Goal: Information Seeking & Learning: Learn about a topic

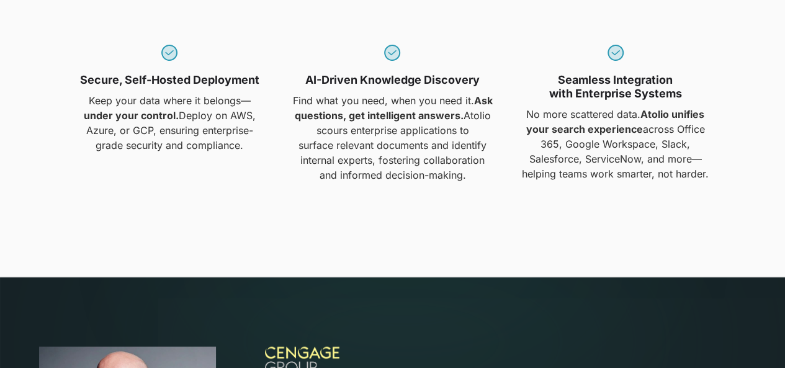
scroll to position [1122, 0]
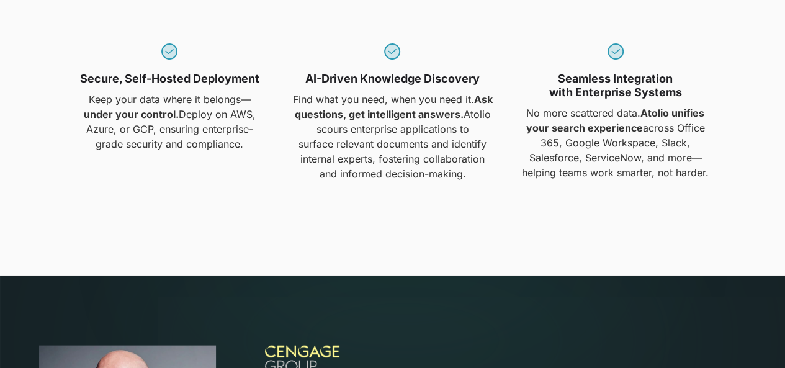
click at [347, 60] on div "AI-Driven Knowledge Discovery" at bounding box center [392, 63] width 174 height 44
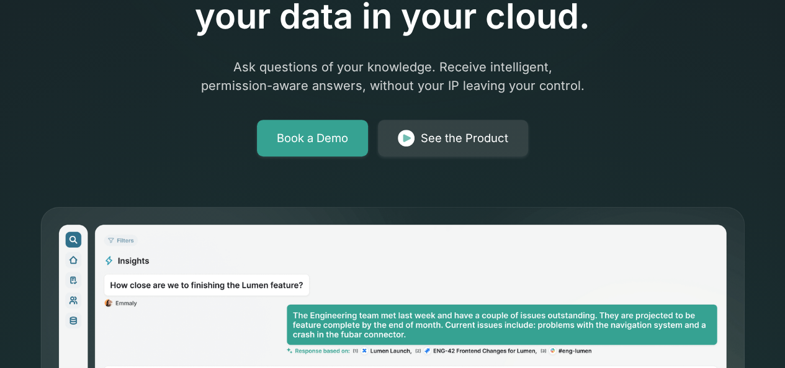
scroll to position [0, 0]
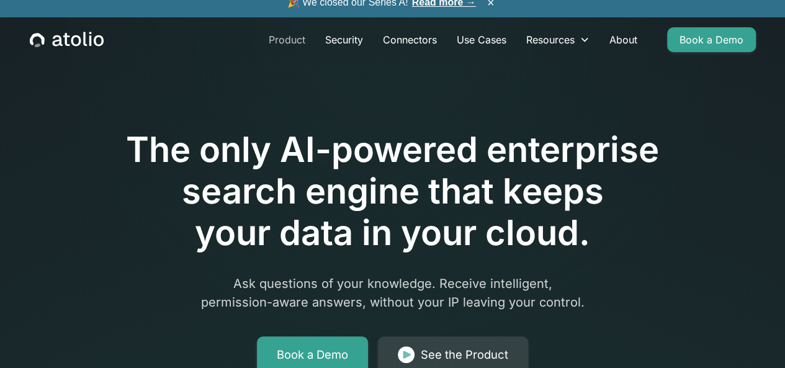
click at [294, 52] on link "Product" at bounding box center [287, 39] width 56 height 25
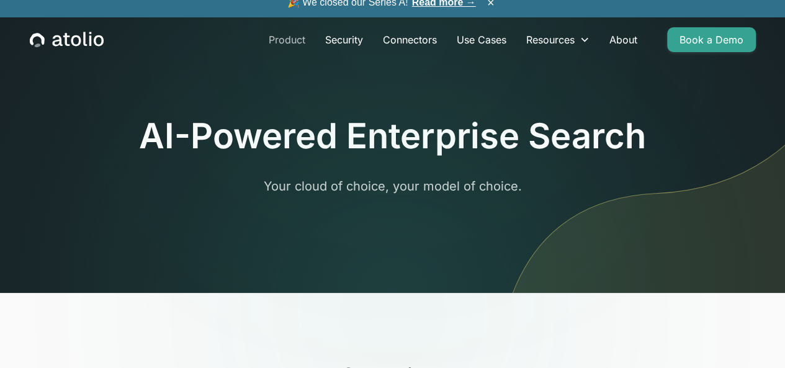
click at [292, 45] on link "Product" at bounding box center [287, 39] width 56 height 25
click at [328, 47] on link "Security" at bounding box center [344, 39] width 58 height 25
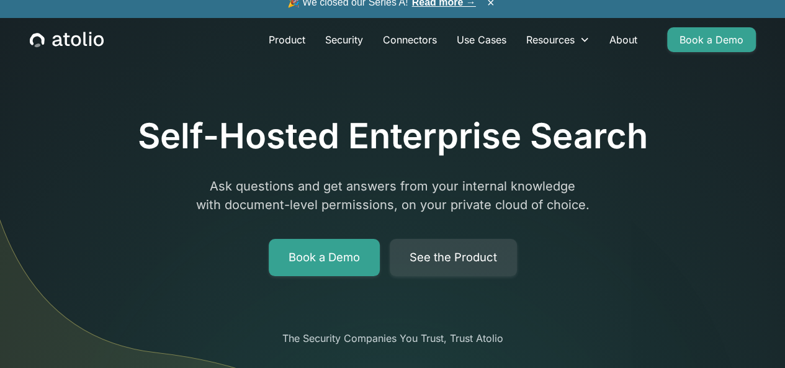
click at [417, 7] on link "Read more →" at bounding box center [444, 2] width 64 height 11
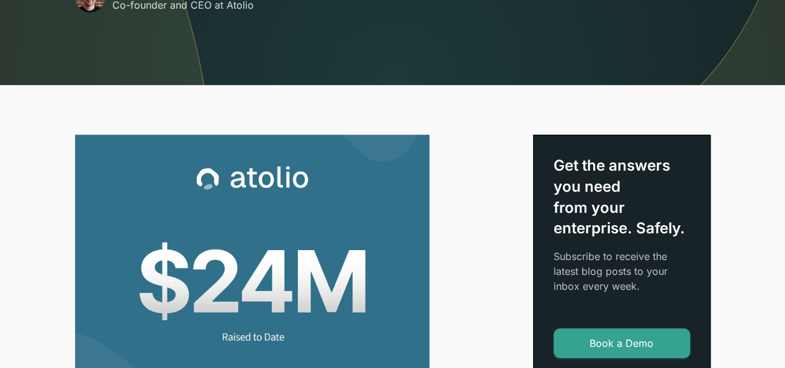
scroll to position [247, 0]
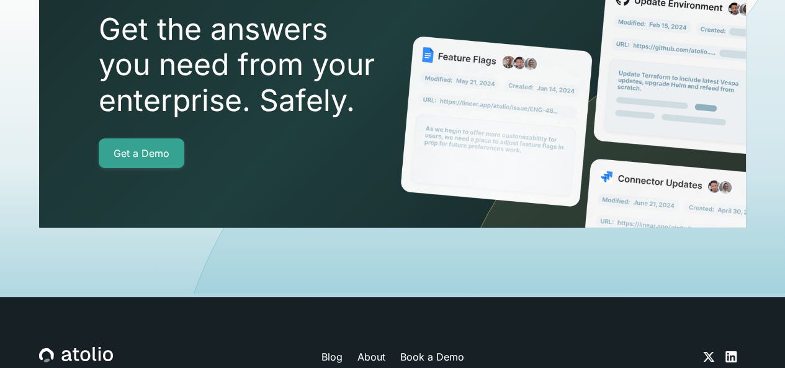
scroll to position [4398, 0]
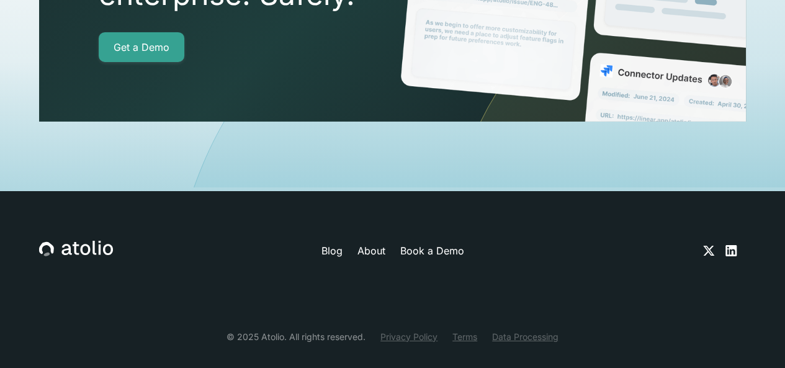
click at [370, 243] on link "About" at bounding box center [371, 250] width 28 height 15
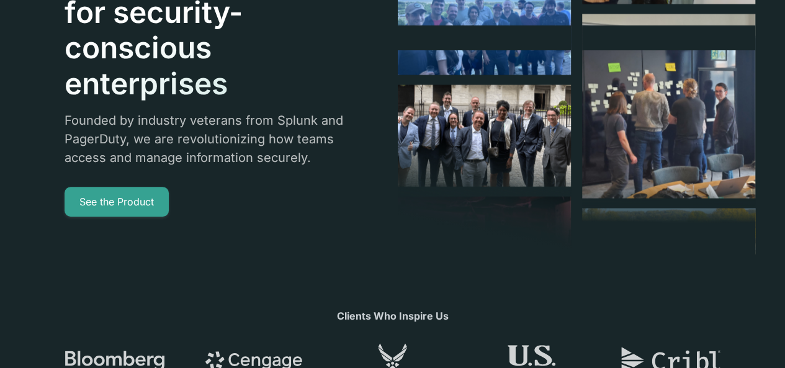
scroll to position [219, 0]
